Goal: Task Accomplishment & Management: Manage account settings

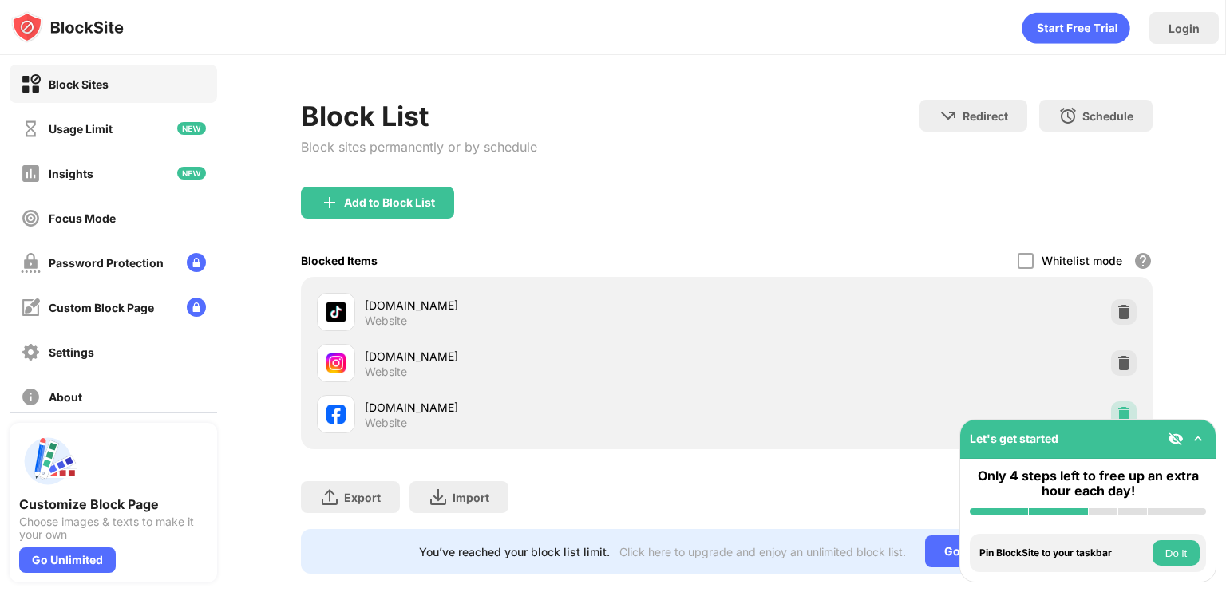
click at [1116, 417] on img at bounding box center [1124, 414] width 16 height 16
